Goal: Find specific page/section: Find specific page/section

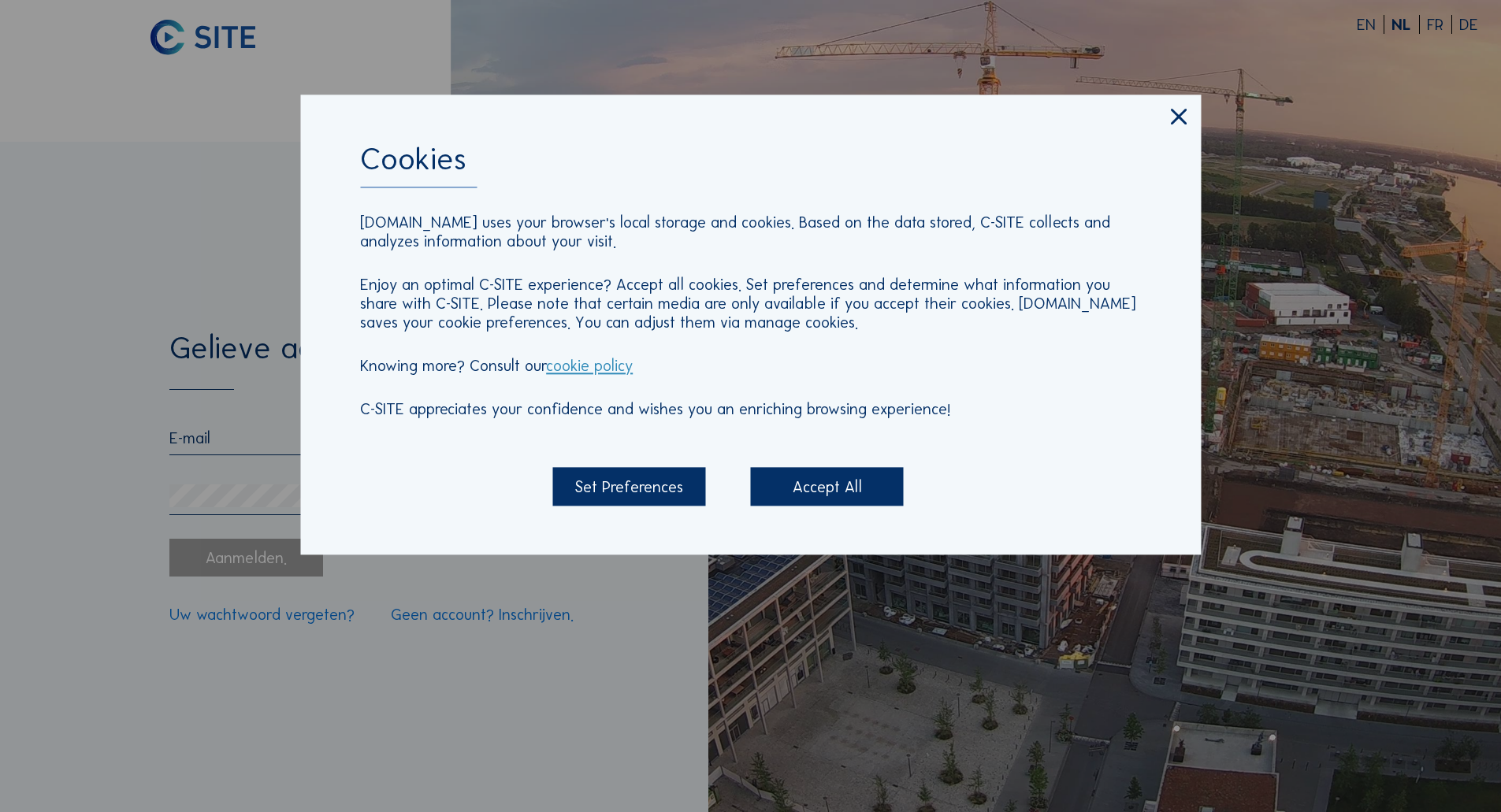
click at [853, 497] on div "Accept All" at bounding box center [827, 487] width 153 height 38
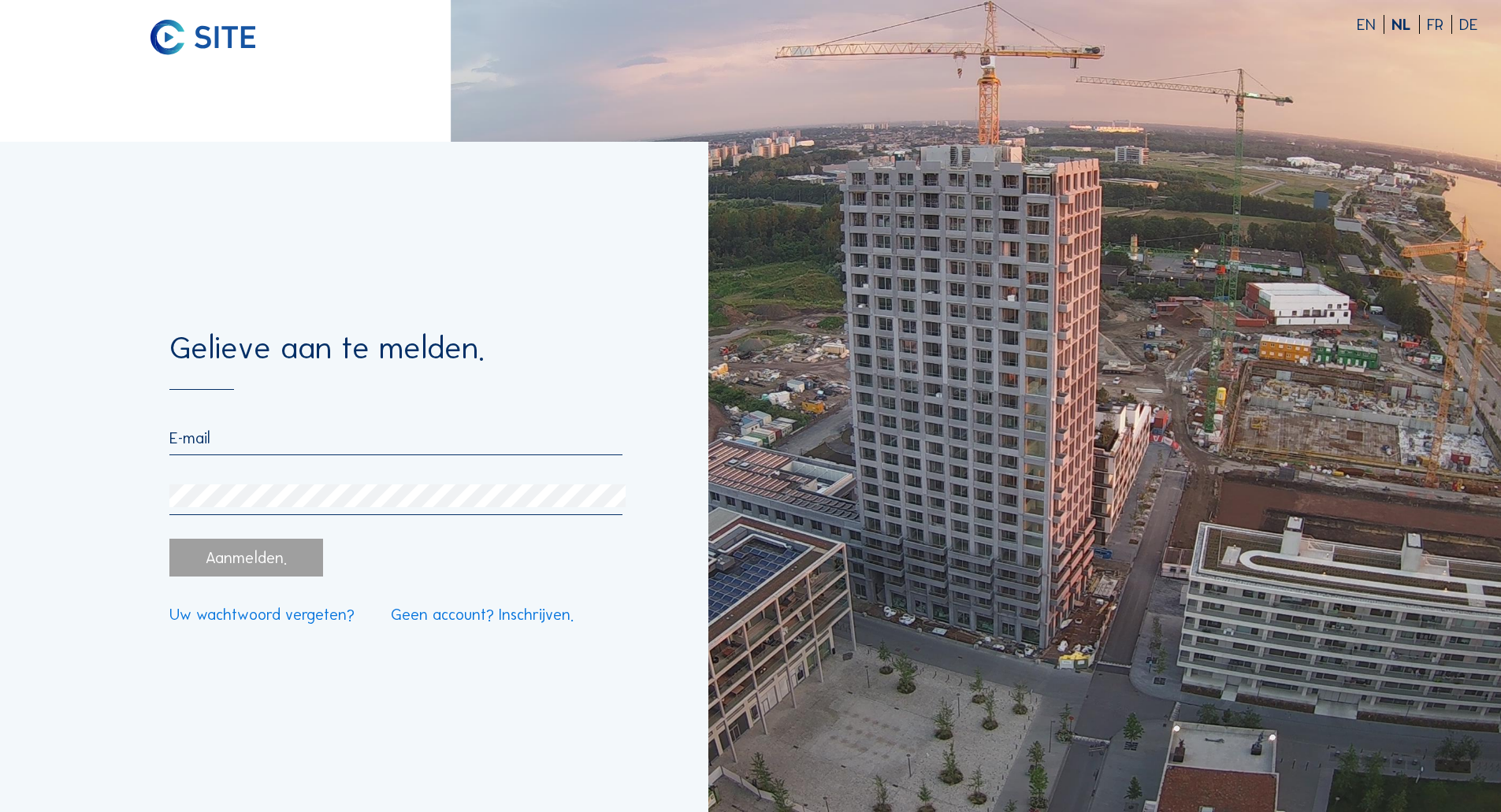
click at [256, 436] on input "email" at bounding box center [395, 438] width 452 height 19
type input "[PERSON_NAME][EMAIL_ADDRESS][DOMAIN_NAME]"
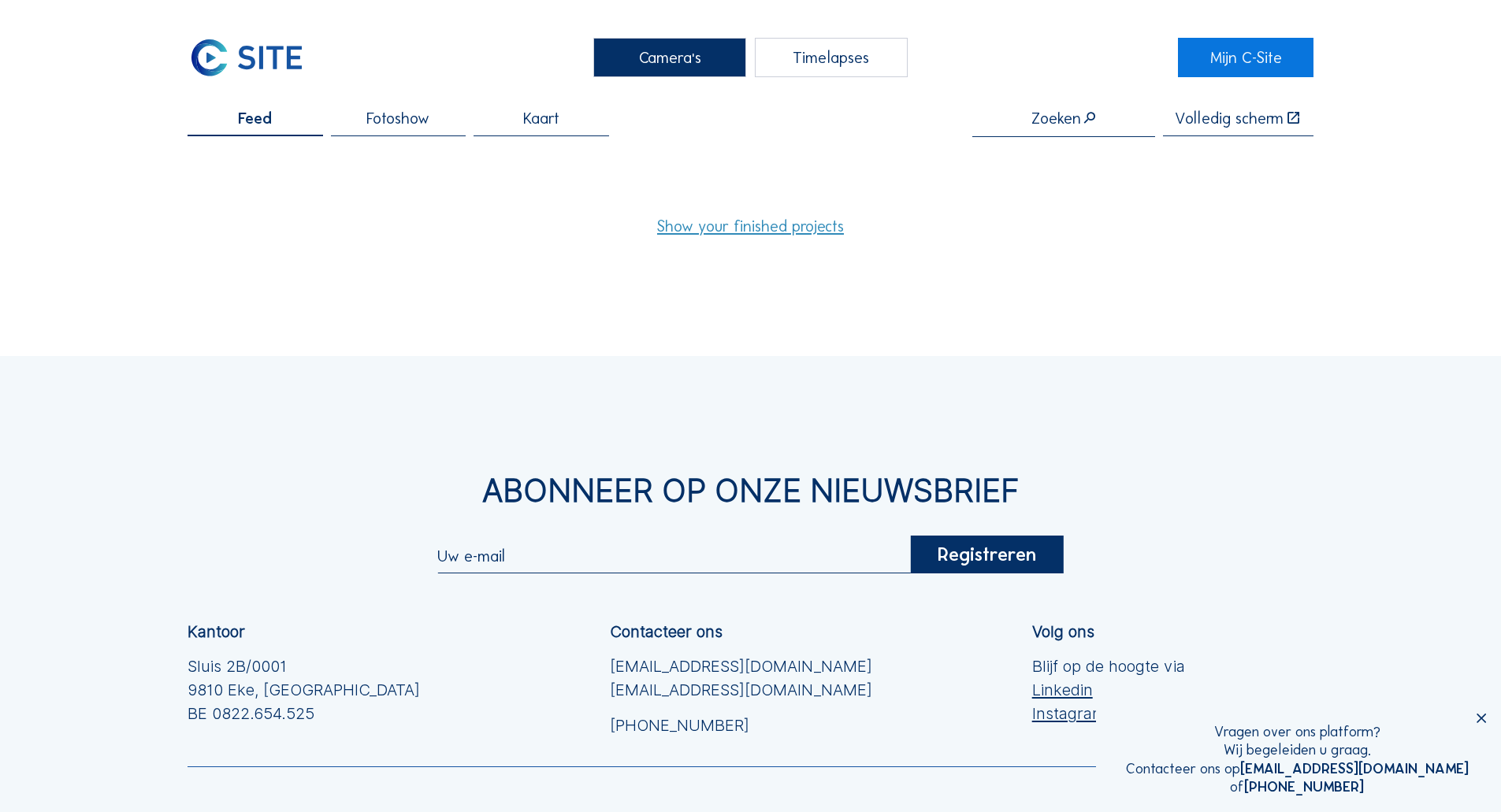
click at [715, 219] on link "Show your finished projects" at bounding box center [750, 226] width 187 height 16
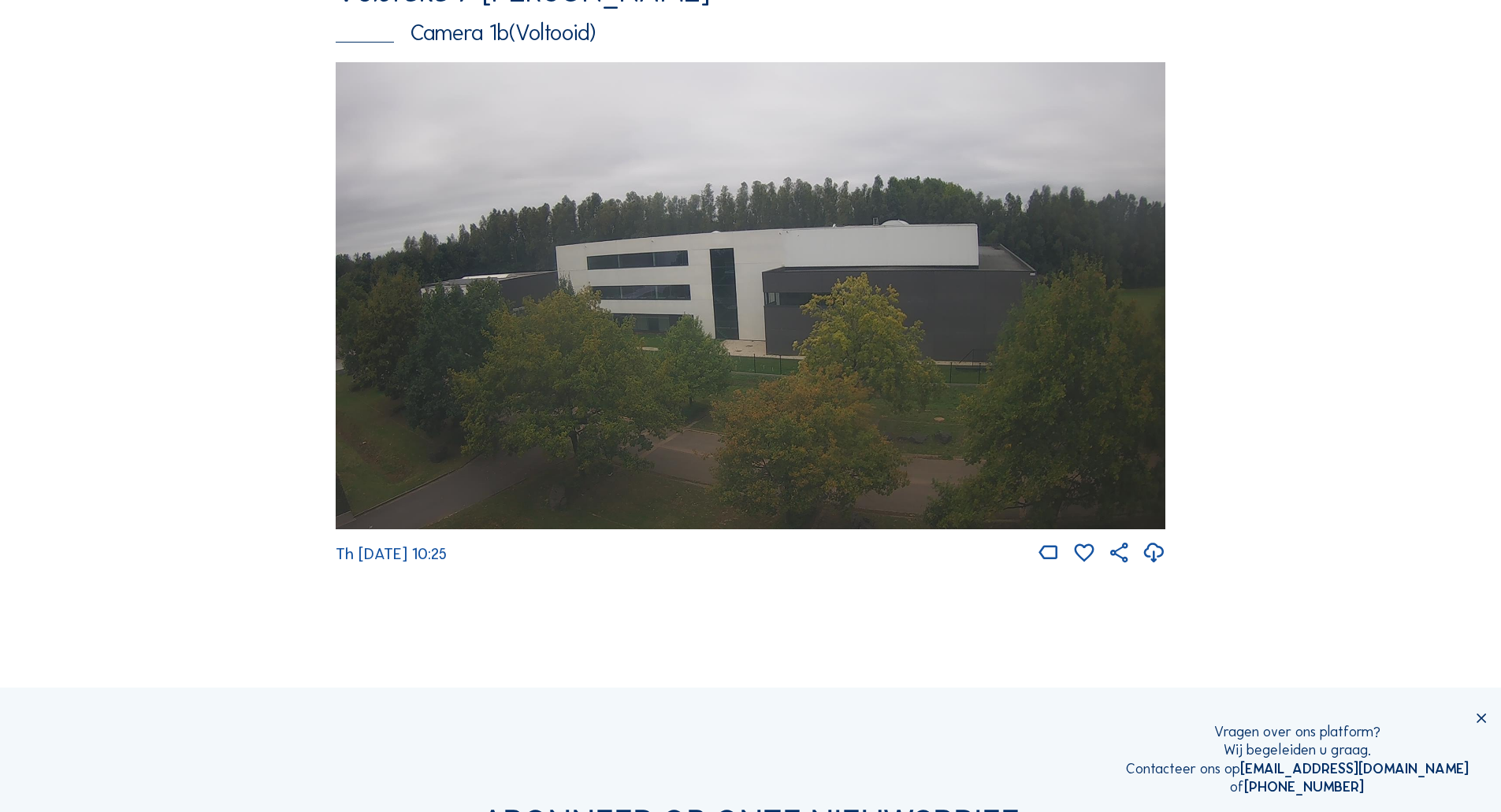
scroll to position [1497, 0]
